Goal: Register for event/course

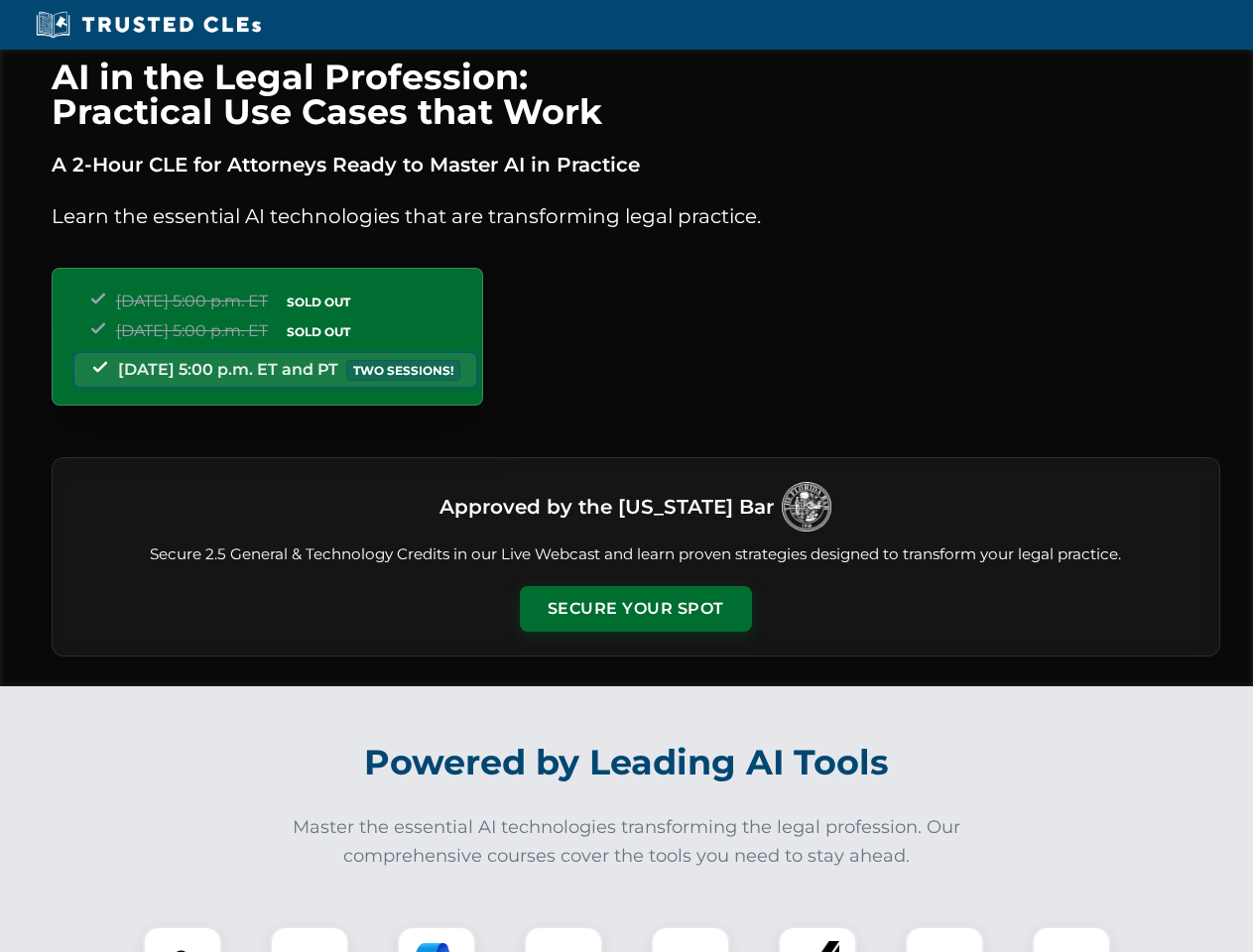
click at [635, 609] on button "Secure Your Spot" at bounding box center [636, 609] width 233 height 46
click at [183, 939] on img at bounding box center [183, 966] width 58 height 58
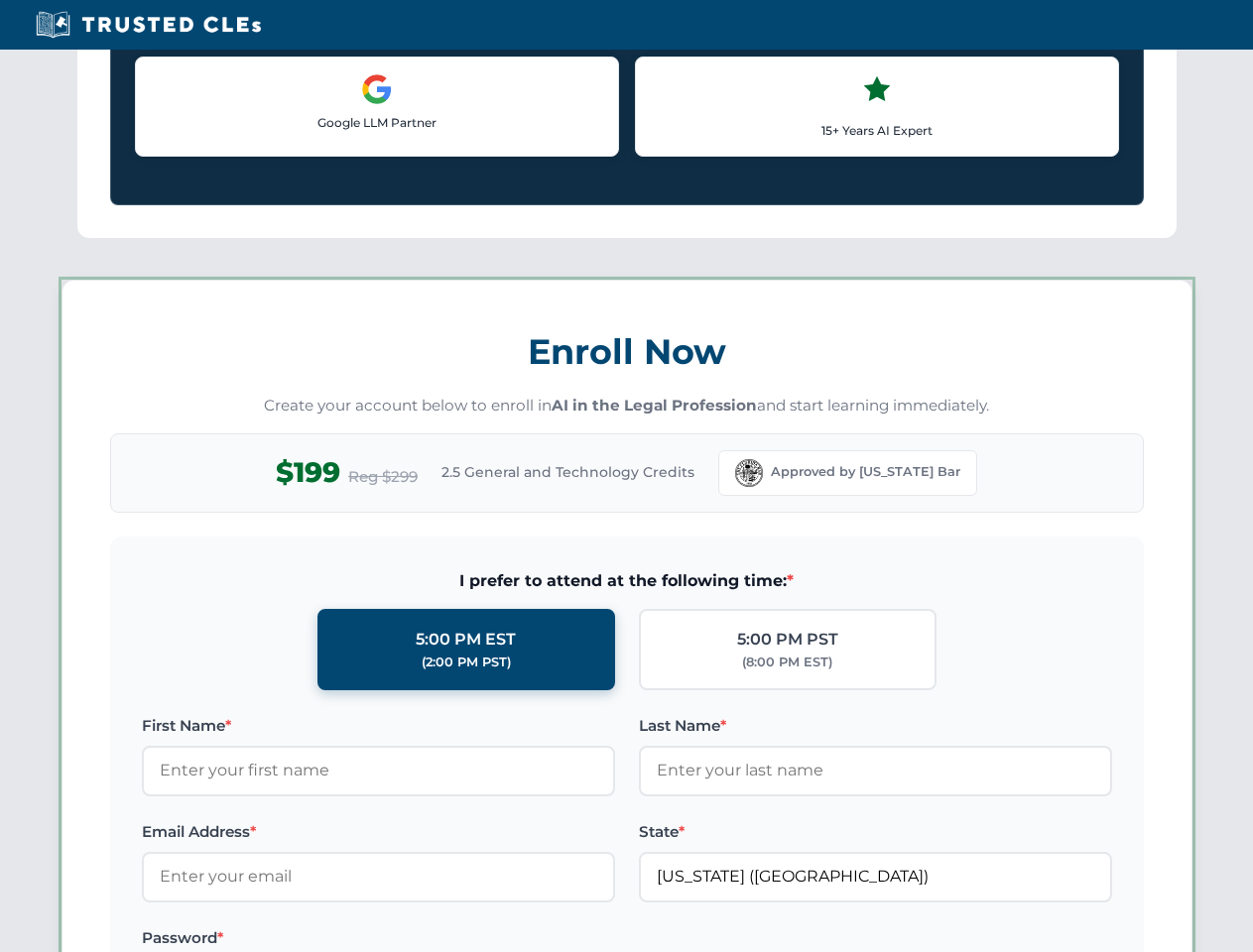
click at [436, 939] on label "Password *" at bounding box center [378, 938] width 473 height 24
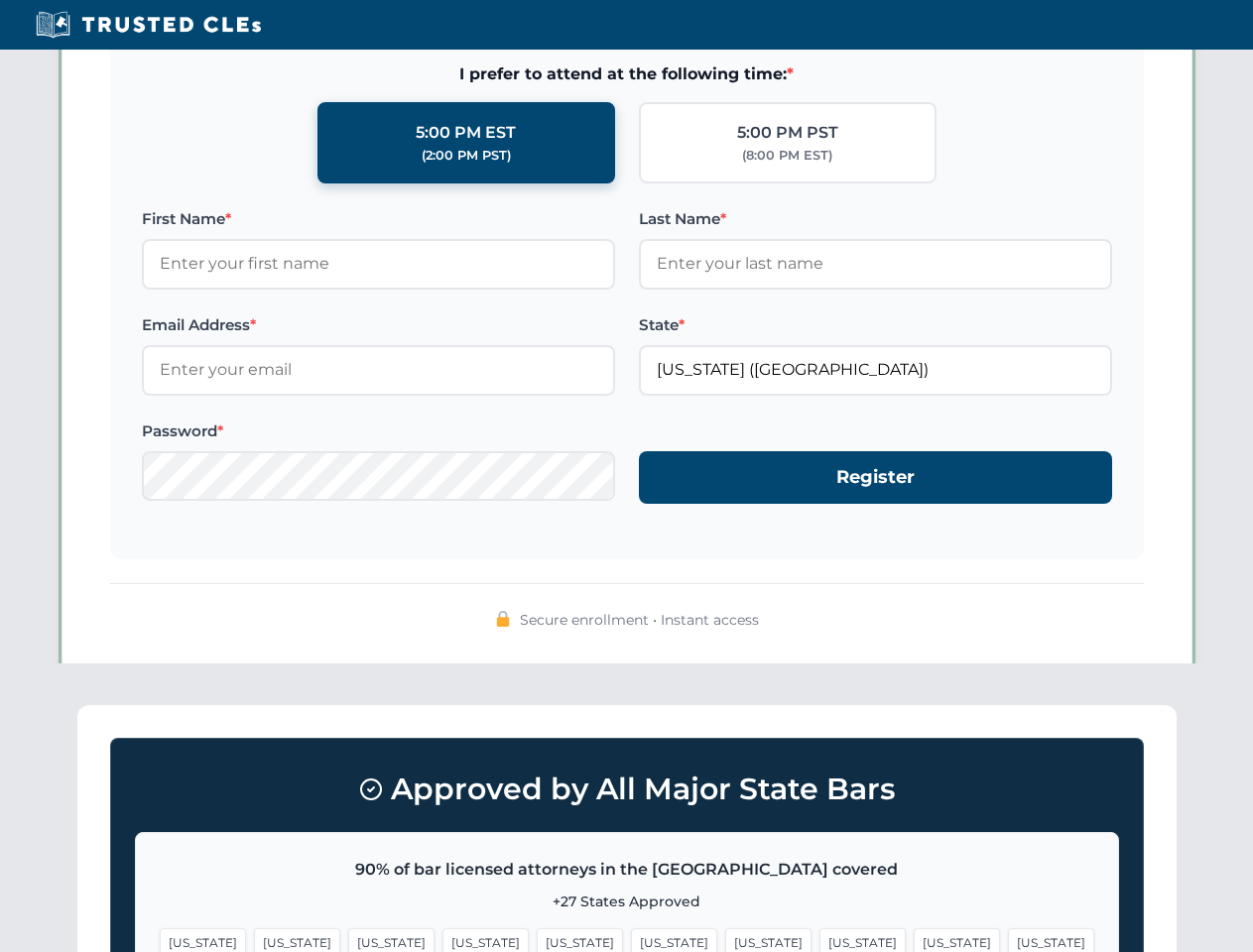
click at [914, 939] on span "[US_STATE]" at bounding box center [956, 942] width 86 height 29
